Goal: Register for event/course

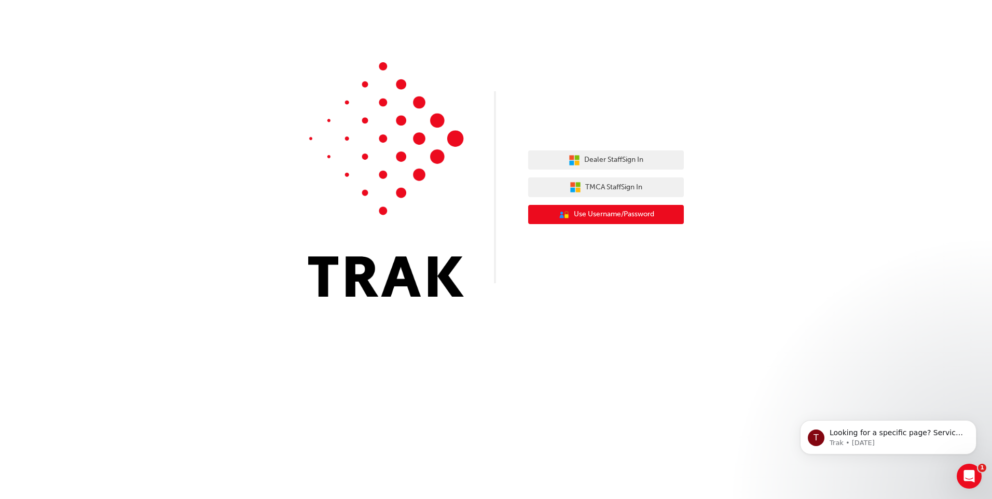
click at [631, 216] on span "Use Username/Password" at bounding box center [614, 214] width 80 height 12
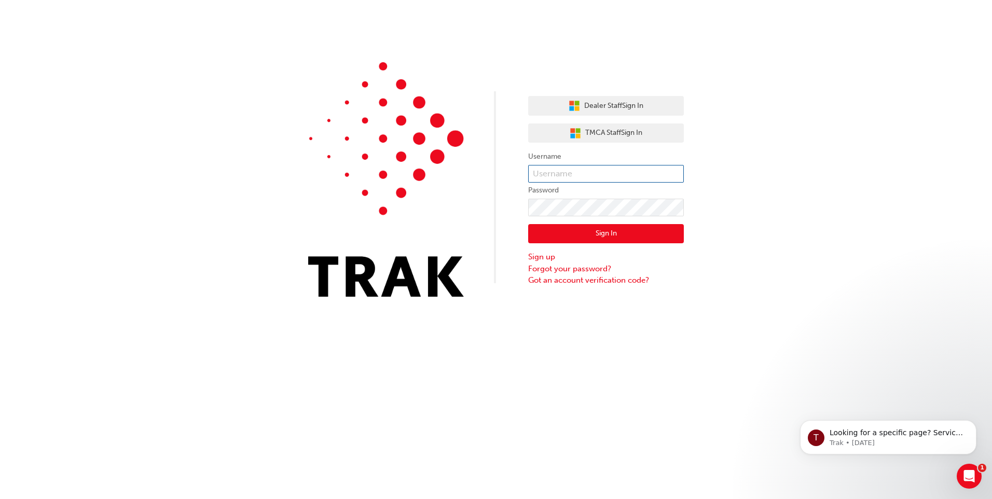
click at [613, 170] on input "text" at bounding box center [606, 174] width 156 height 18
click at [612, 177] on input "text" at bounding box center [606, 174] width 156 height 18
click at [703, 170] on div "Dealer Staff Sign In TMCA Staff Sign In Username Password Sign In Sign up Forgo…" at bounding box center [496, 156] width 992 height 312
click at [596, 172] on input "text" at bounding box center [606, 174] width 156 height 18
type input "lanie.carroll"
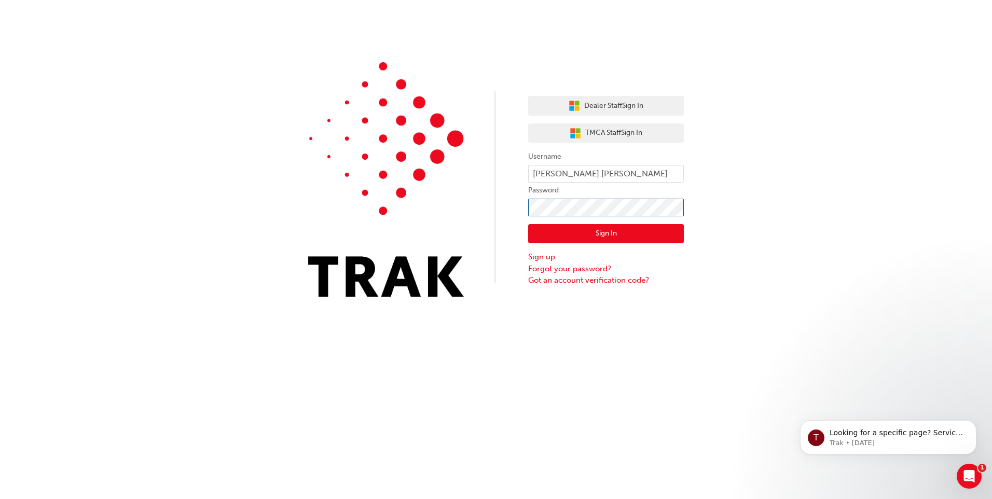
click button "Sign In" at bounding box center [606, 234] width 156 height 20
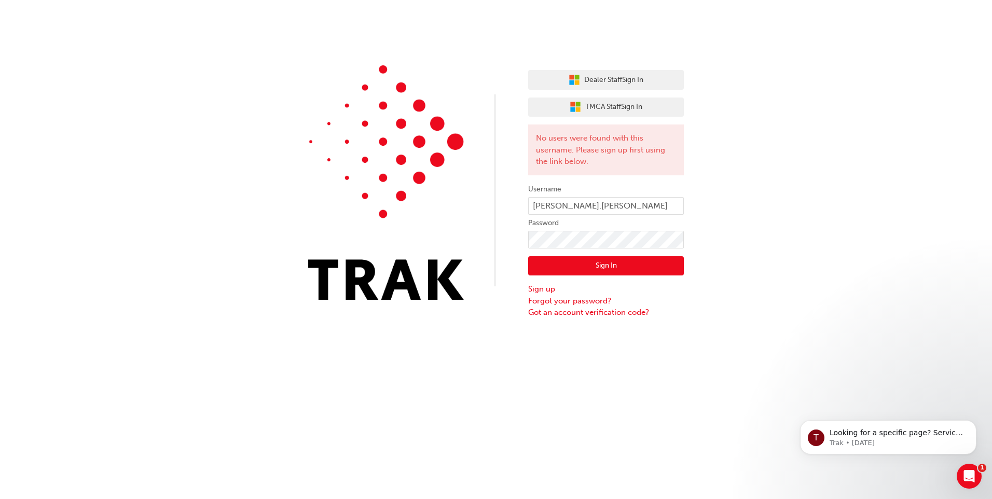
click at [669, 264] on button "Sign In" at bounding box center [606, 266] width 156 height 20
type input "Lanie.carroll"
click at [601, 258] on button "Sign In" at bounding box center [606, 266] width 156 height 20
click button "Sign In" at bounding box center [606, 266] width 156 height 20
click at [579, 221] on label "Password" at bounding box center [606, 223] width 156 height 12
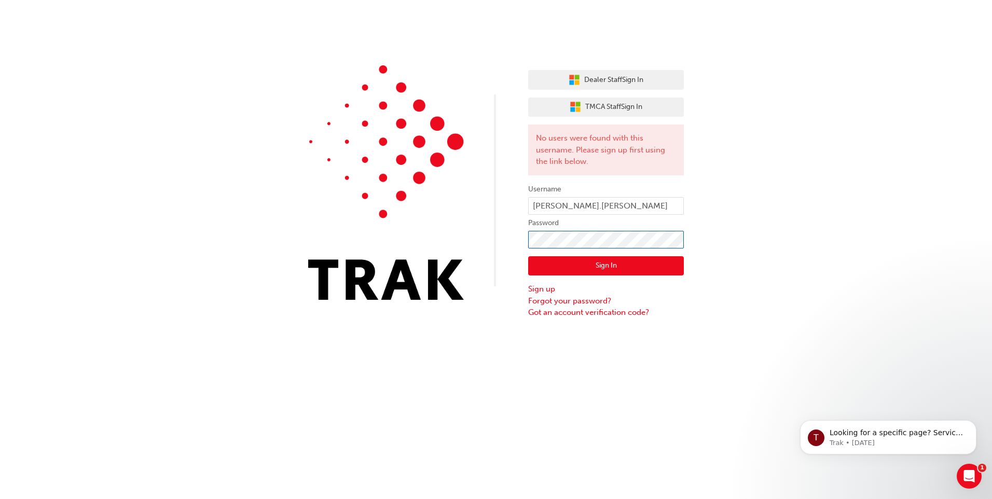
click button "Sign In" at bounding box center [606, 266] width 156 height 20
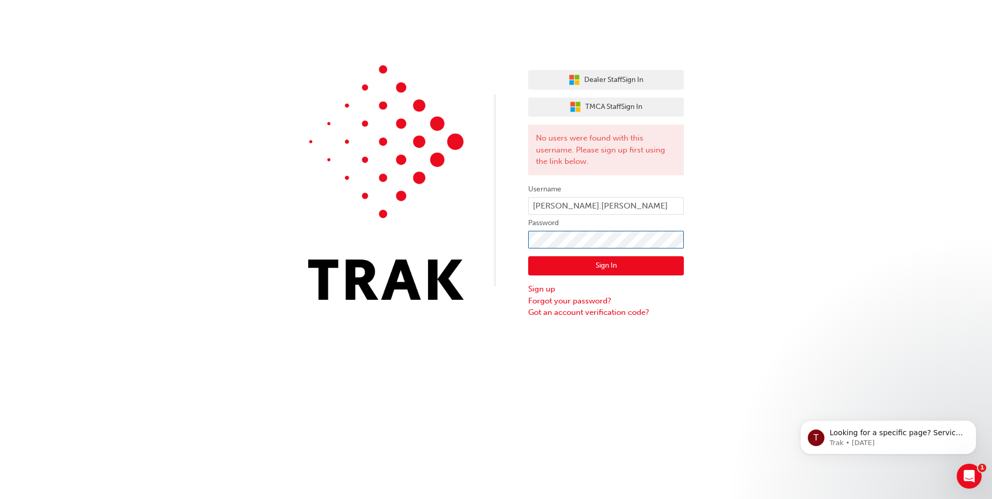
click button "Sign In" at bounding box center [606, 266] width 156 height 20
type input "Lanie. Carroll"
click at [594, 270] on button "Sign In" at bounding box center [606, 266] width 156 height 20
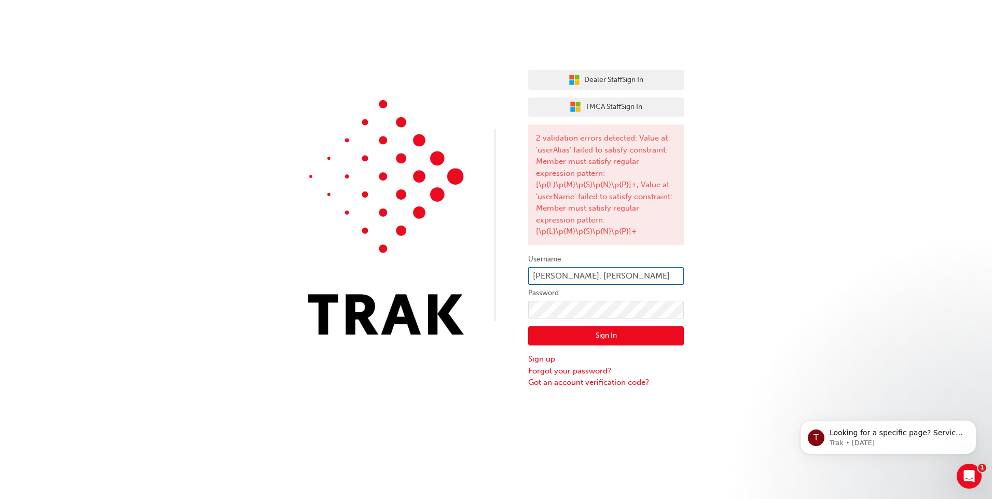
click at [619, 277] on input "Lanie. Carroll" at bounding box center [606, 276] width 156 height 18
click at [553, 277] on input "Lanie. Carroll" at bounding box center [606, 276] width 156 height 18
click at [557, 275] on input "Lanie. Carroll" at bounding box center [606, 276] width 156 height 18
type input "Lanie.Carroll"
click at [626, 331] on button "Sign In" at bounding box center [606, 336] width 156 height 20
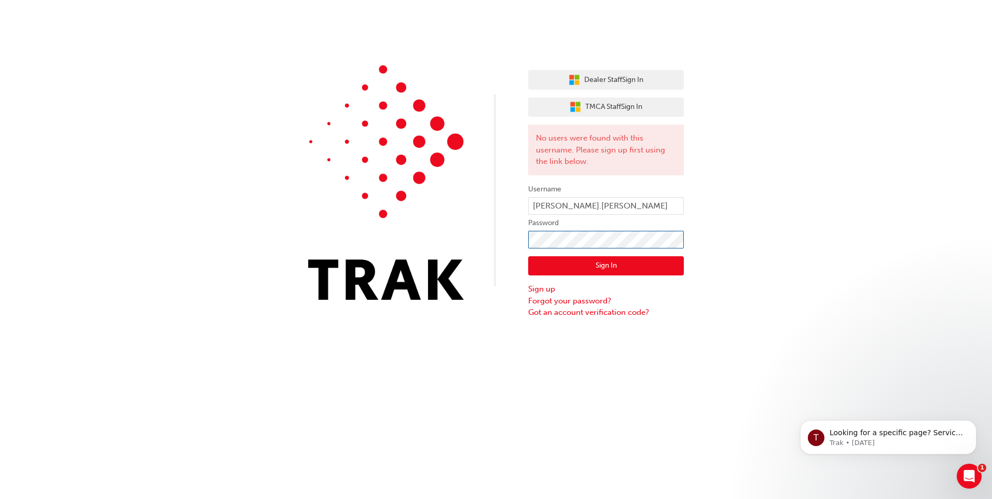
click button "Sign In" at bounding box center [606, 266] width 156 height 20
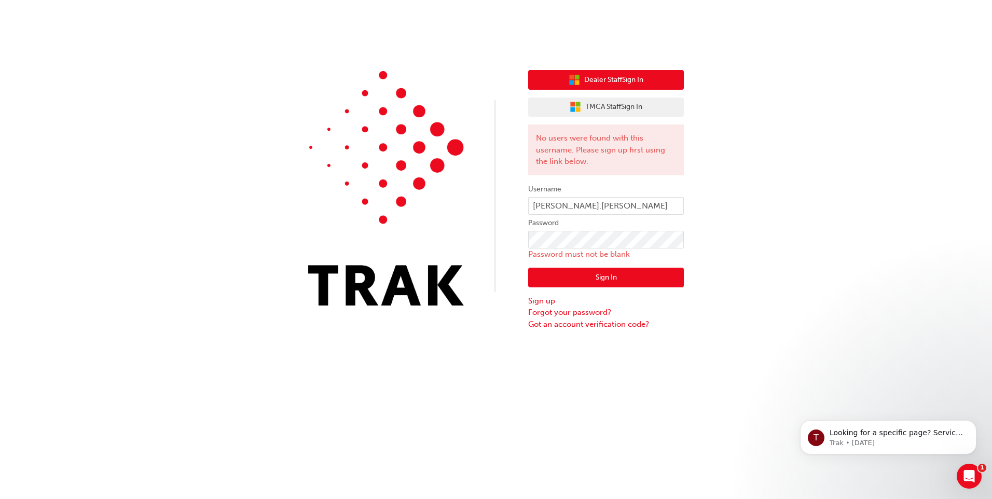
click at [639, 85] on span "Dealer Staff Sign In" at bounding box center [613, 80] width 59 height 12
click at [629, 81] on span "Dealer Staff Sign In" at bounding box center [613, 80] width 59 height 12
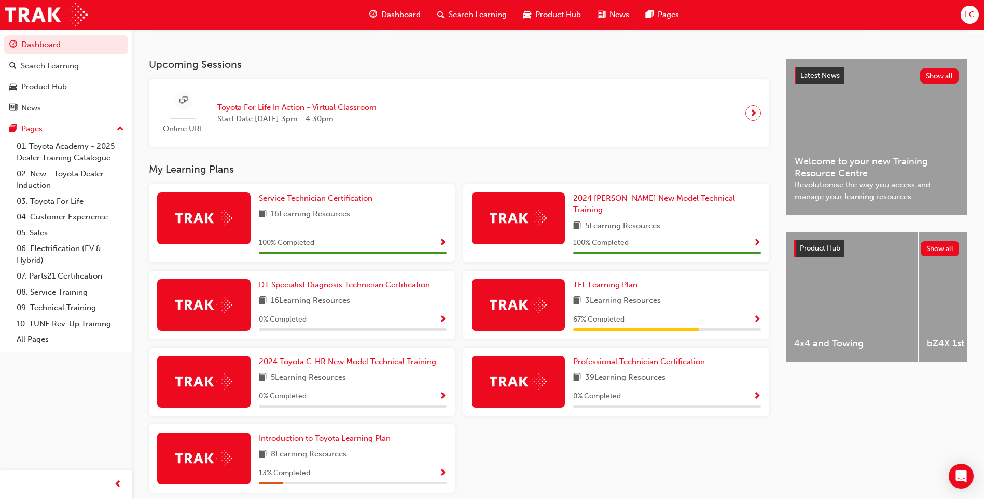
scroll to position [207, 0]
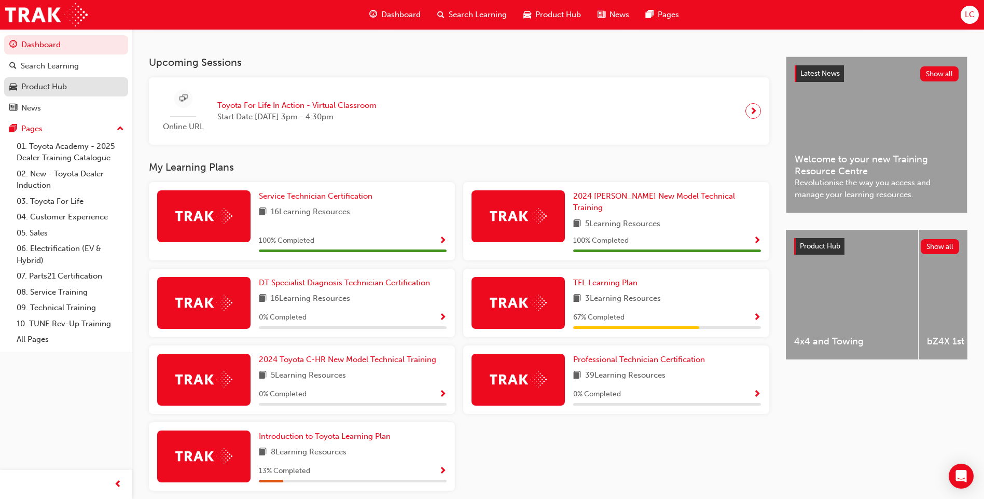
click at [43, 81] on div "Product Hub" at bounding box center [44, 87] width 46 height 12
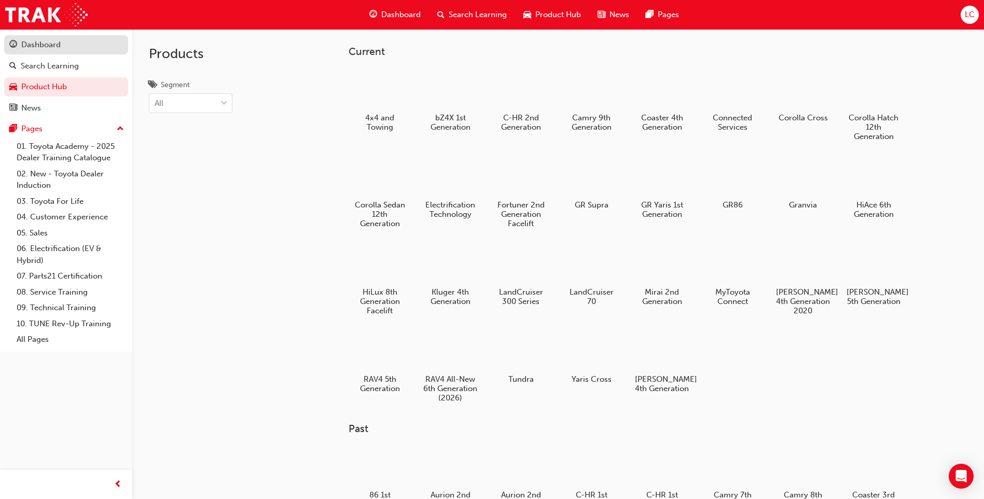
click at [77, 51] on link "Dashboard" at bounding box center [66, 44] width 124 height 19
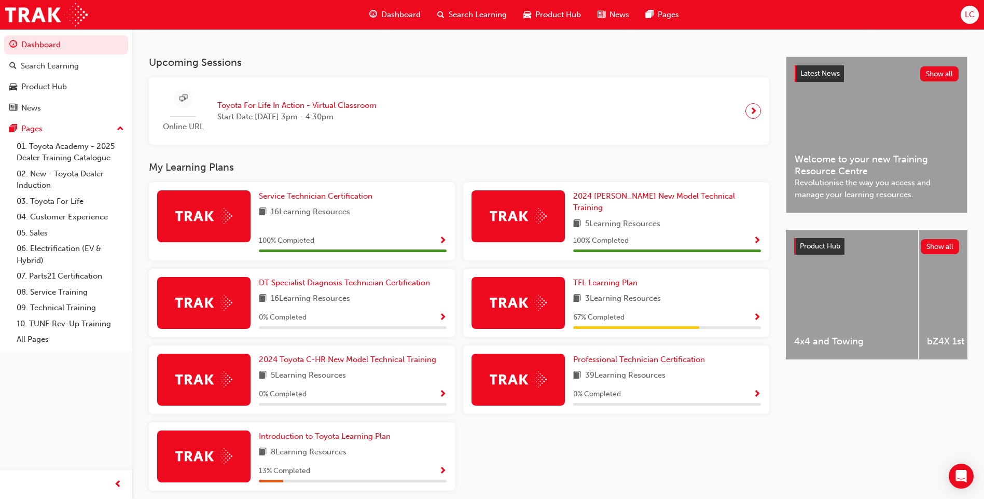
scroll to position [244, 0]
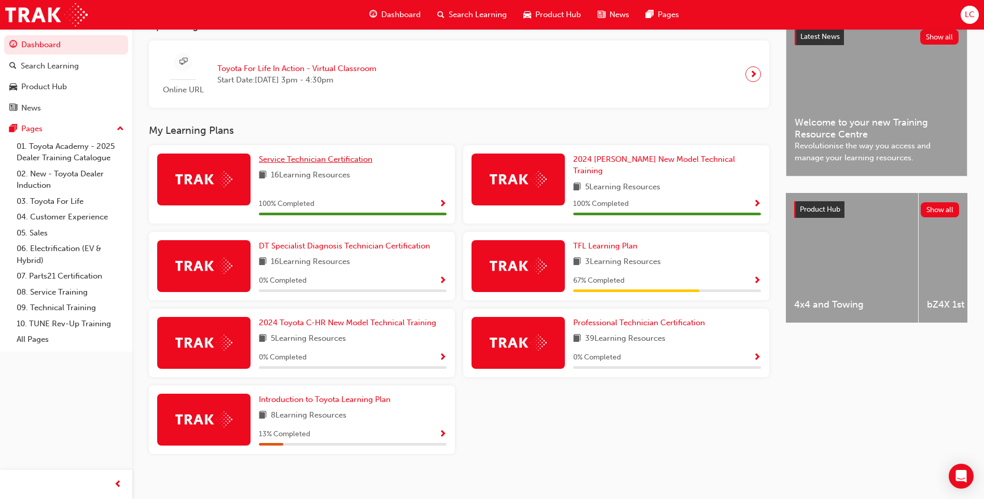
click at [292, 164] on span "Service Technician Certification" at bounding box center [316, 159] width 114 height 9
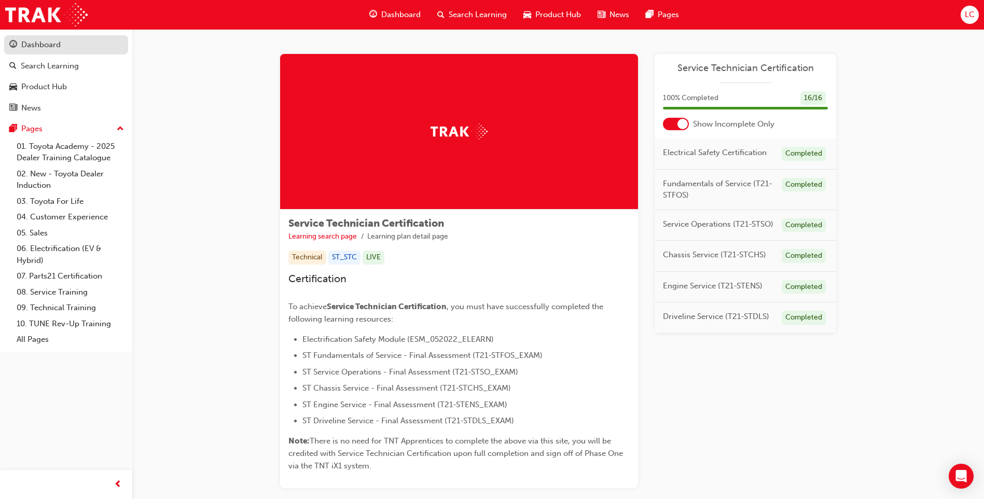
click at [52, 49] on div "Dashboard" at bounding box center [40, 45] width 39 height 12
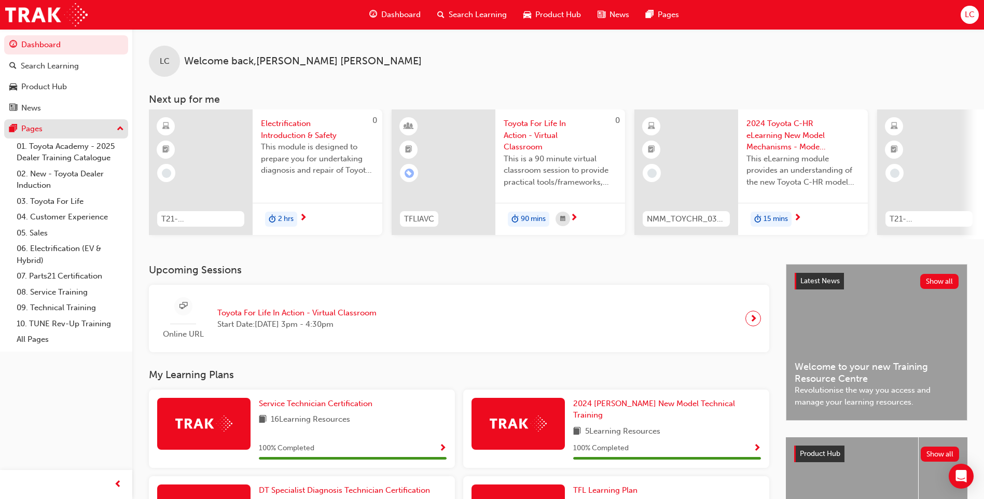
click at [43, 124] on div "Pages" at bounding box center [66, 128] width 114 height 13
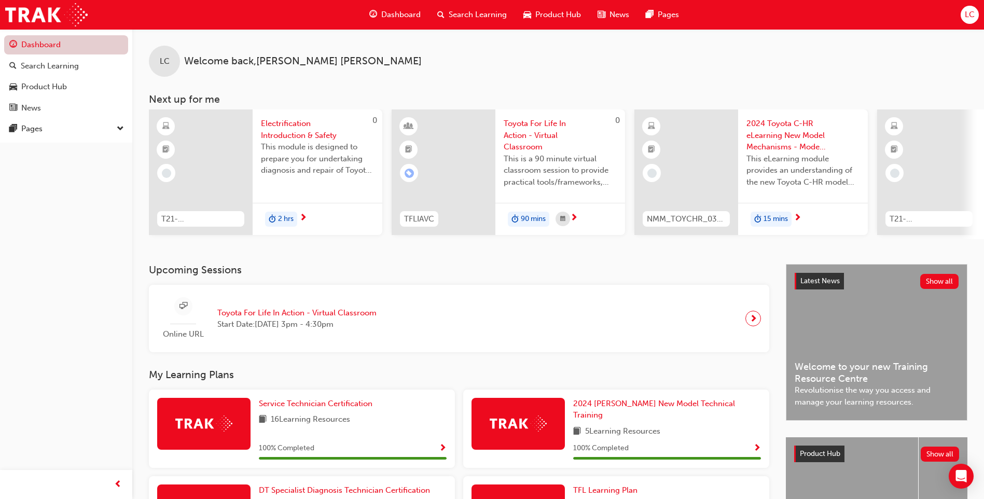
click at [53, 50] on link "Dashboard" at bounding box center [66, 44] width 124 height 19
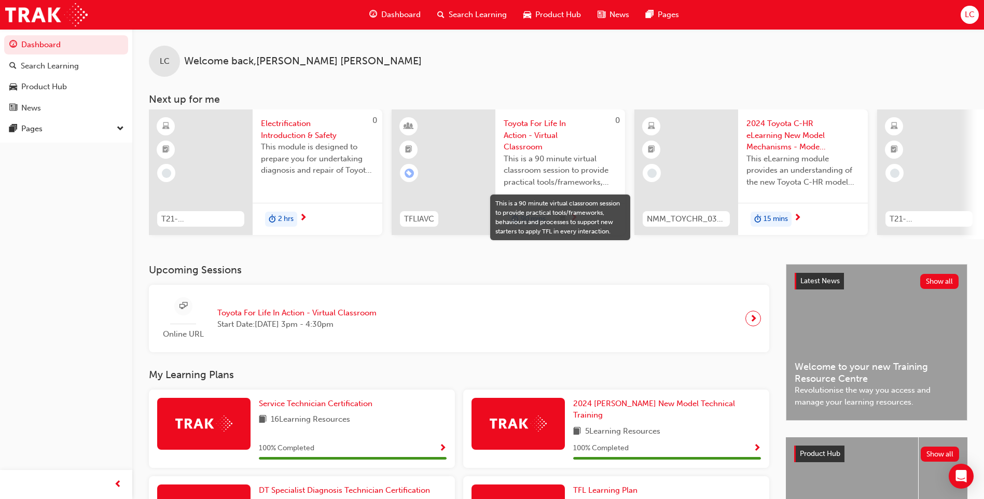
click at [540, 177] on span "This is a 90 minute virtual classroom session to provide practical tools/framew…" at bounding box center [560, 170] width 113 height 35
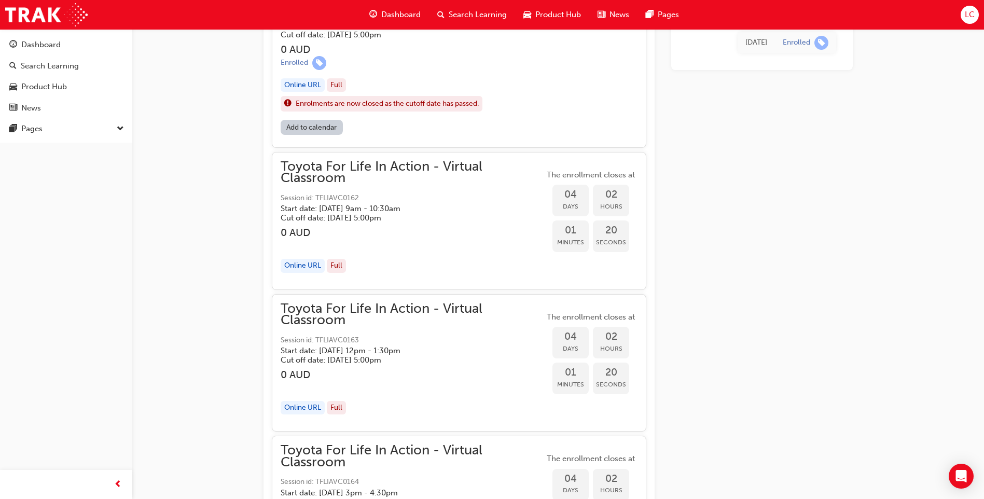
scroll to position [1037, 0]
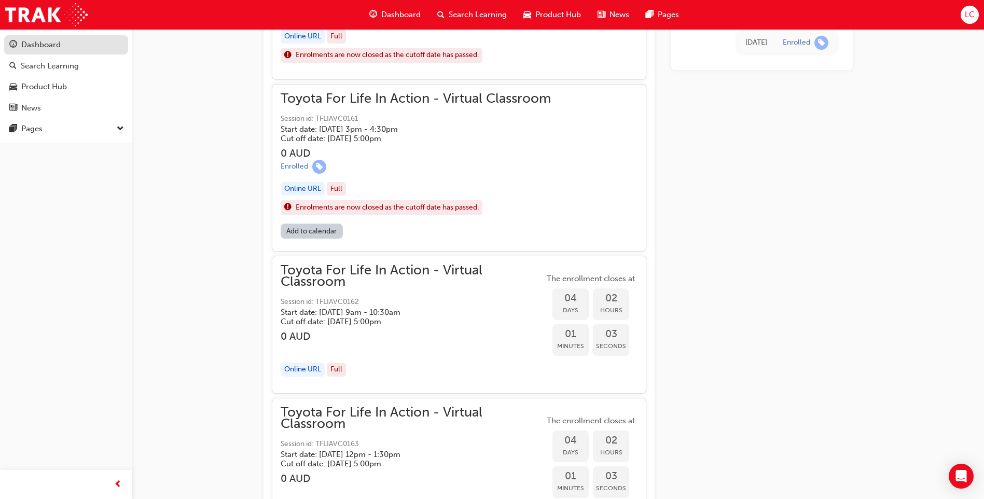
click at [57, 38] on div "Dashboard" at bounding box center [66, 44] width 114 height 13
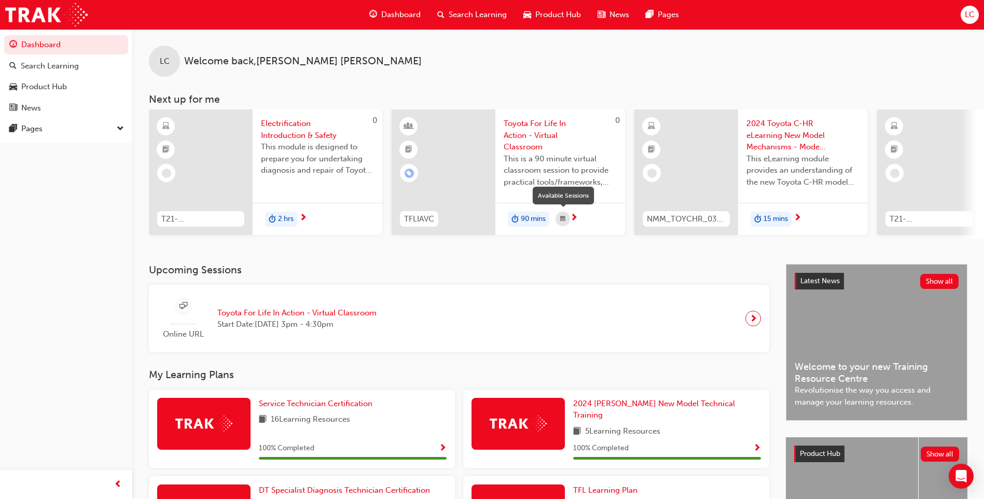
click at [552, 179] on span "This is a 90 minute virtual classroom session to provide practical tools/framew…" at bounding box center [560, 170] width 113 height 35
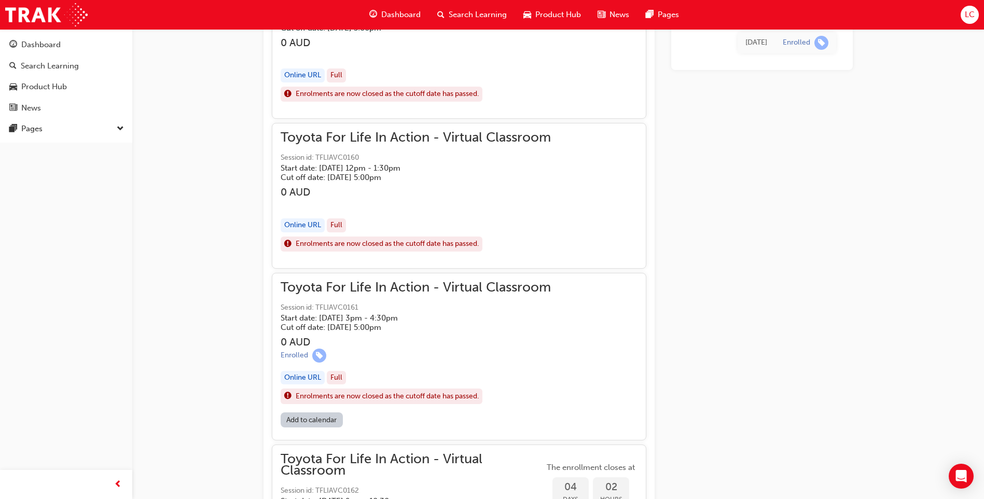
scroll to position [874, 0]
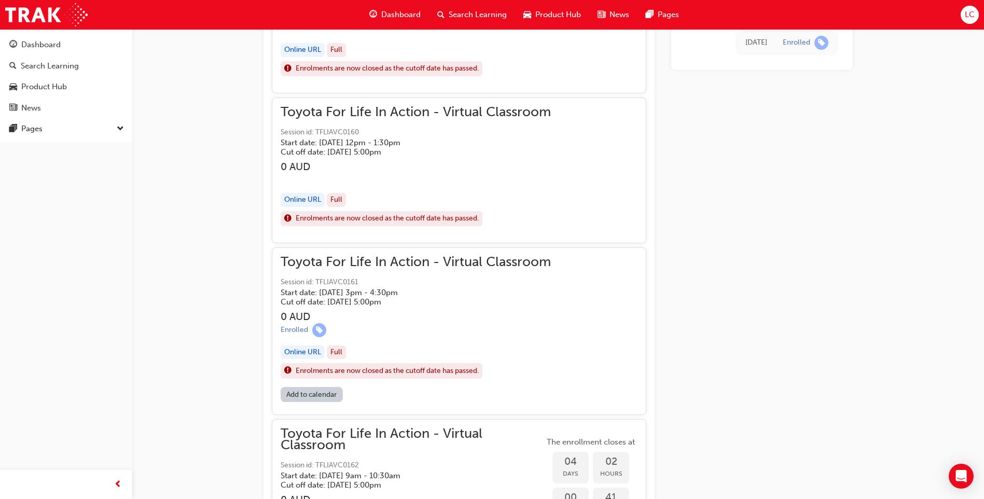
click at [303, 348] on div "Online URL" at bounding box center [303, 352] width 44 height 14
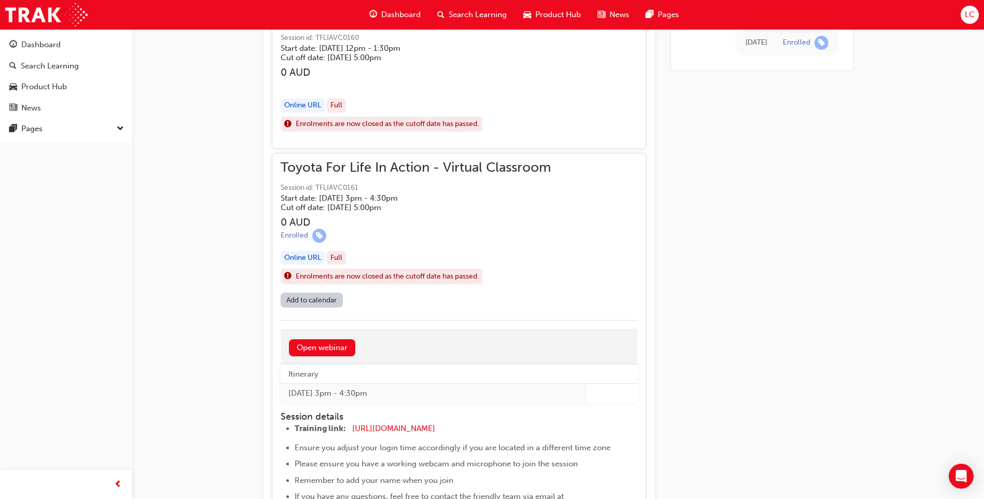
scroll to position [978, 0]
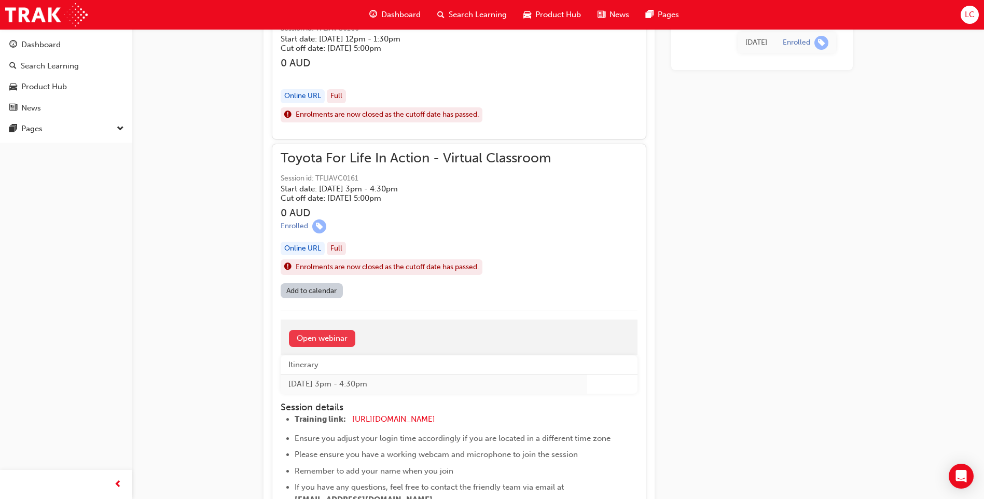
click at [313, 339] on link "Open webinar" at bounding box center [322, 338] width 66 height 17
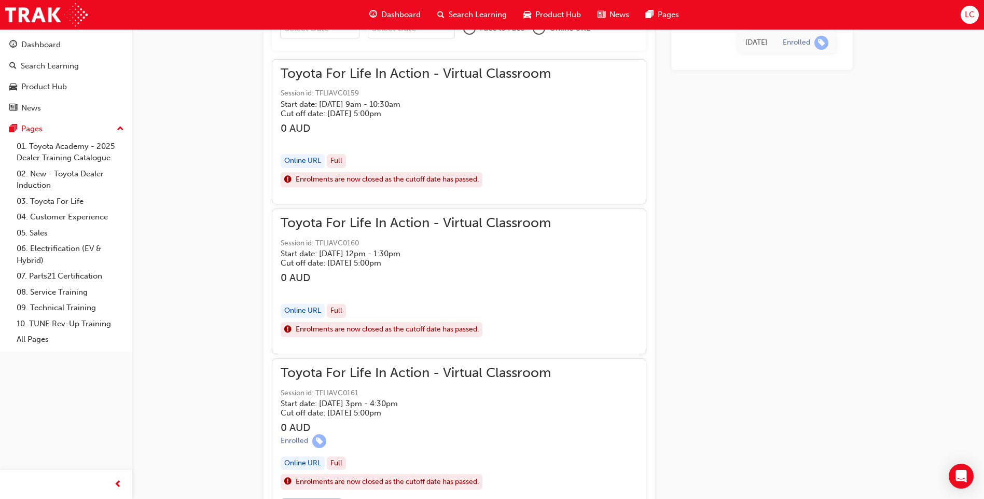
scroll to position [769, 0]
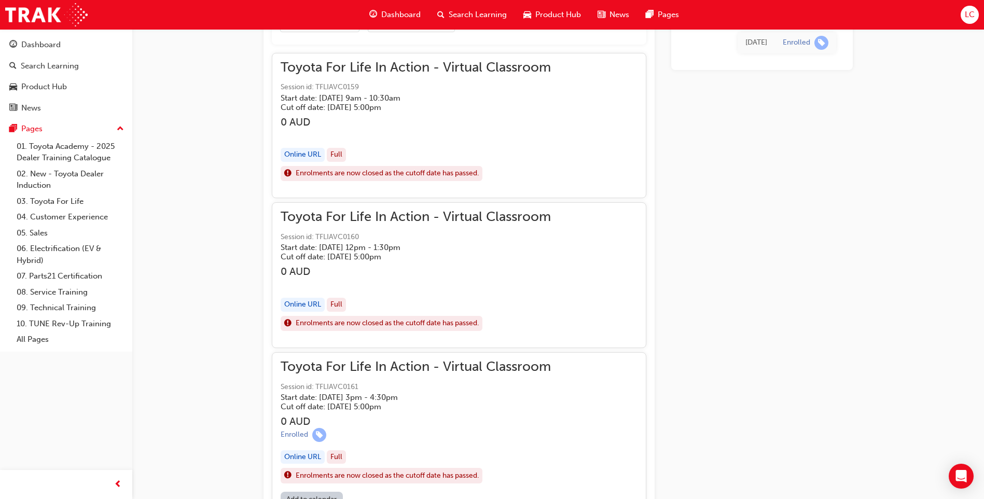
click at [310, 302] on div "Online URL" at bounding box center [303, 305] width 44 height 14
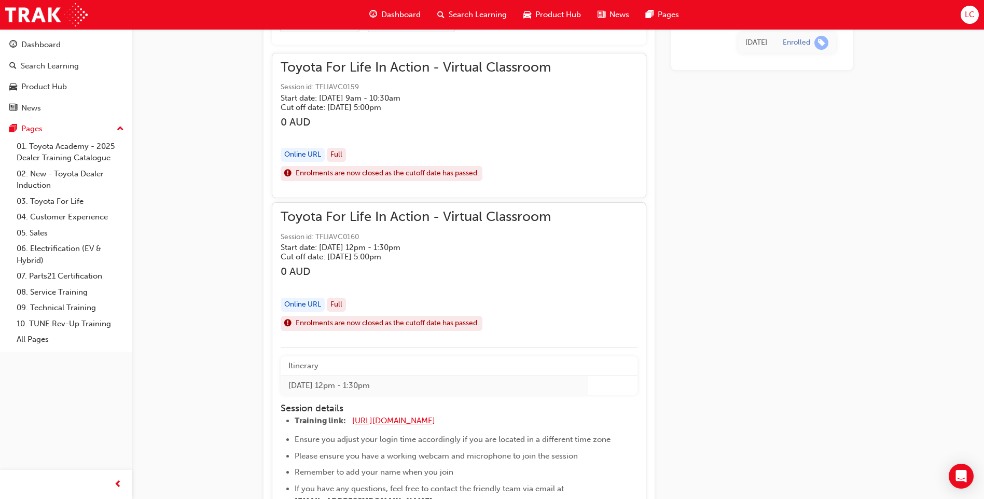
click at [416, 418] on span "[URL][DOMAIN_NAME]" at bounding box center [393, 420] width 83 height 9
